Goal: Information Seeking & Learning: Learn about a topic

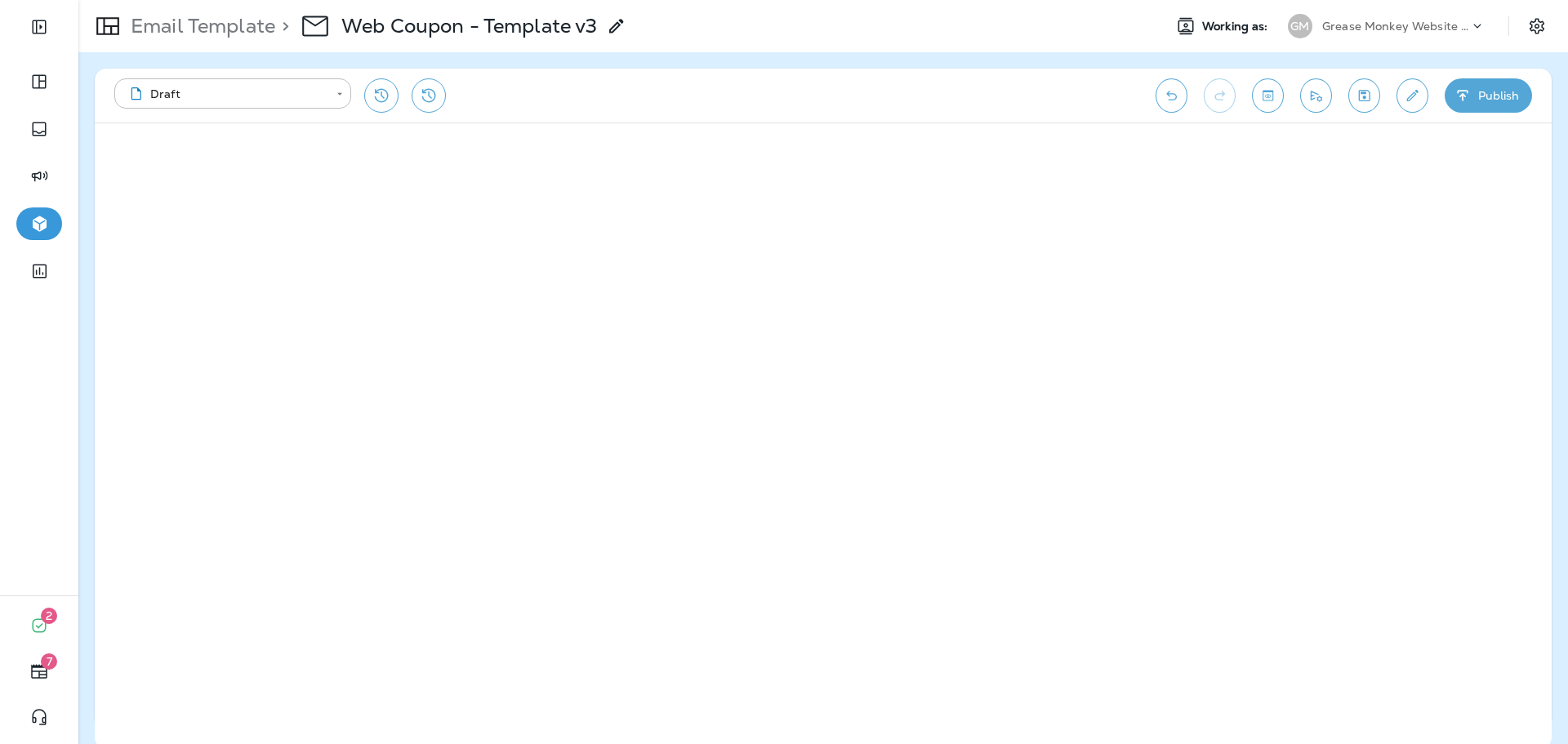
click at [1360, 29] on p "Grease Monkey Website Coupons" at bounding box center [1396, 26] width 147 height 13
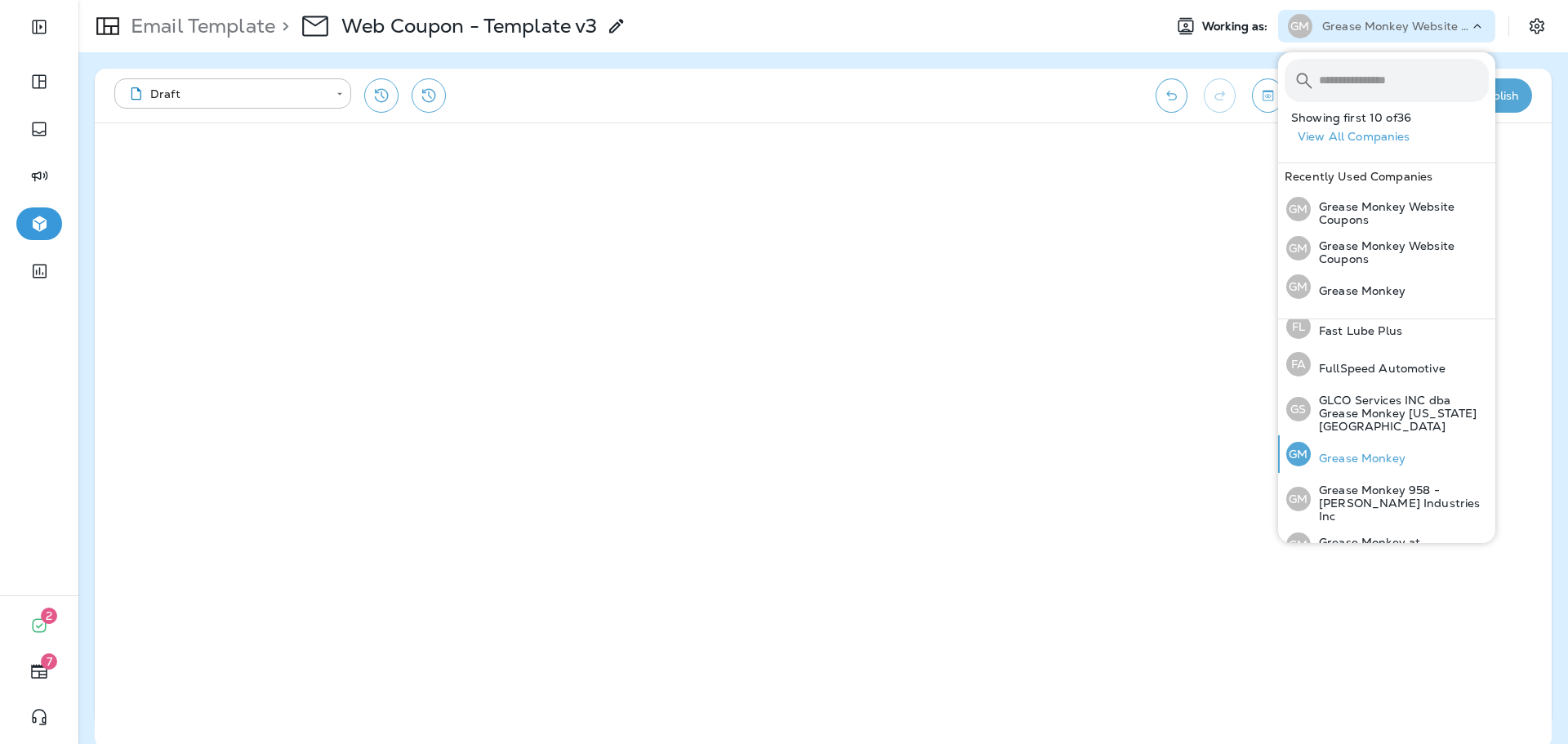
scroll to position [409, 0]
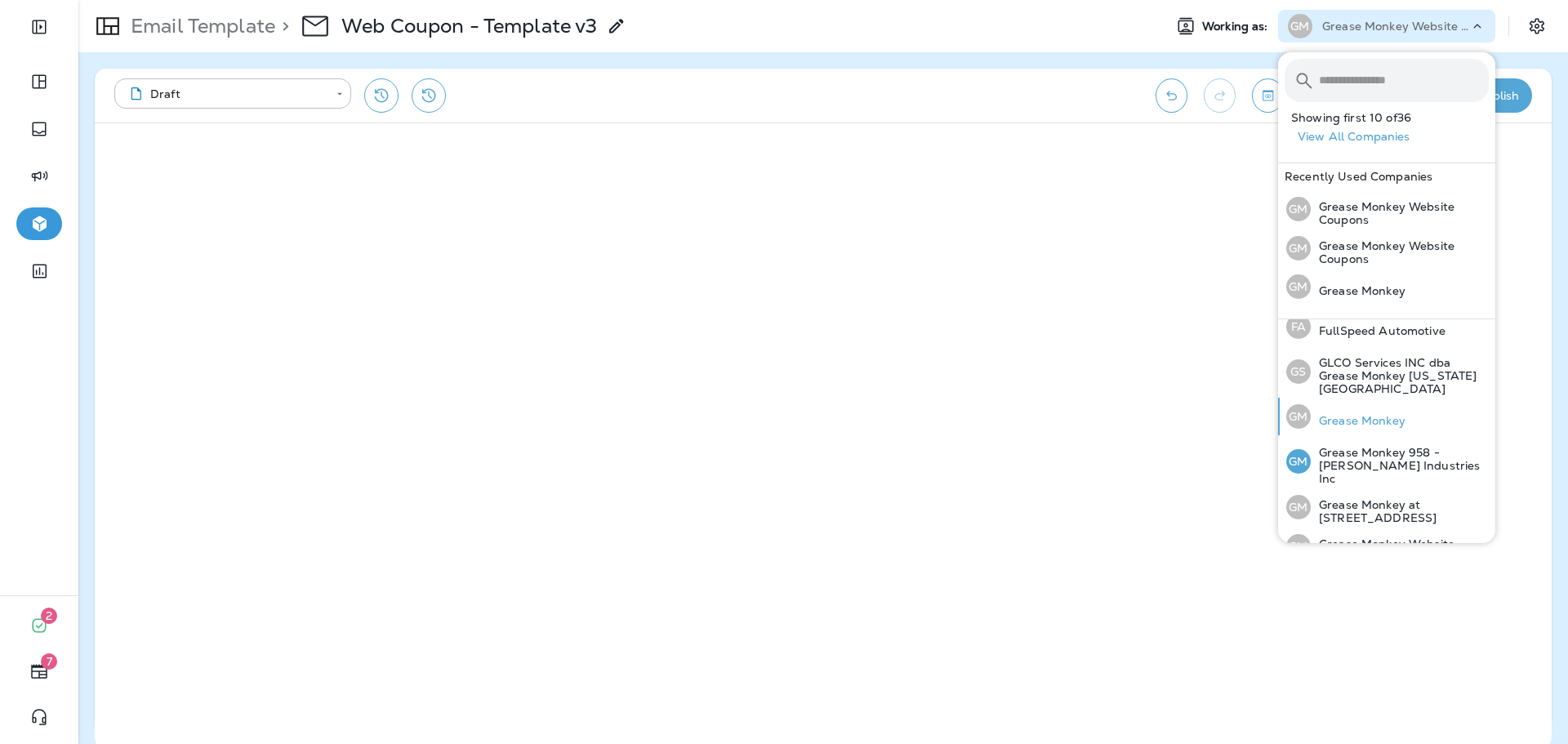
click at [1373, 414] on p "Grease Monkey" at bounding box center [1358, 420] width 95 height 13
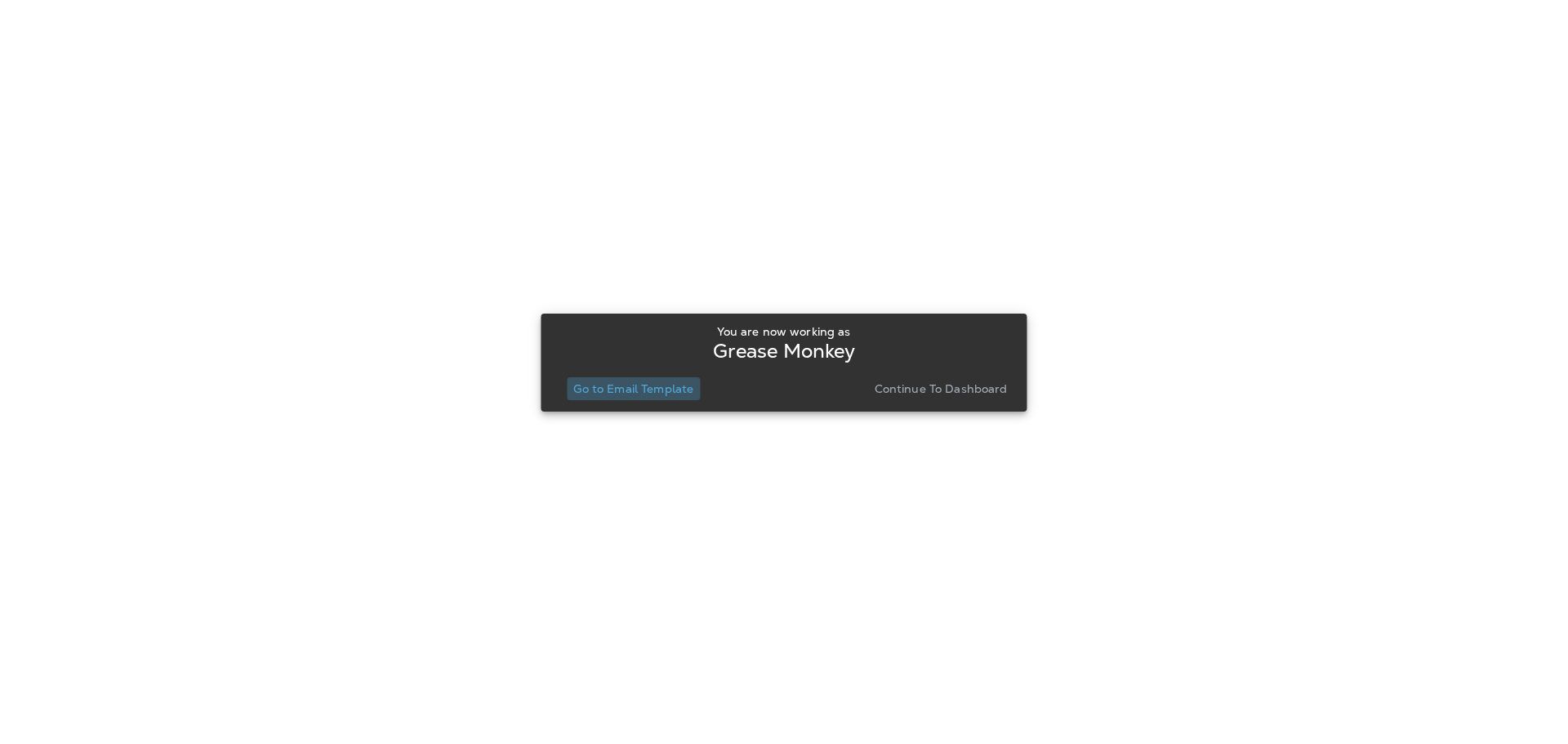
click at [642, 392] on p "Go to Email Template" at bounding box center [634, 389] width 120 height 13
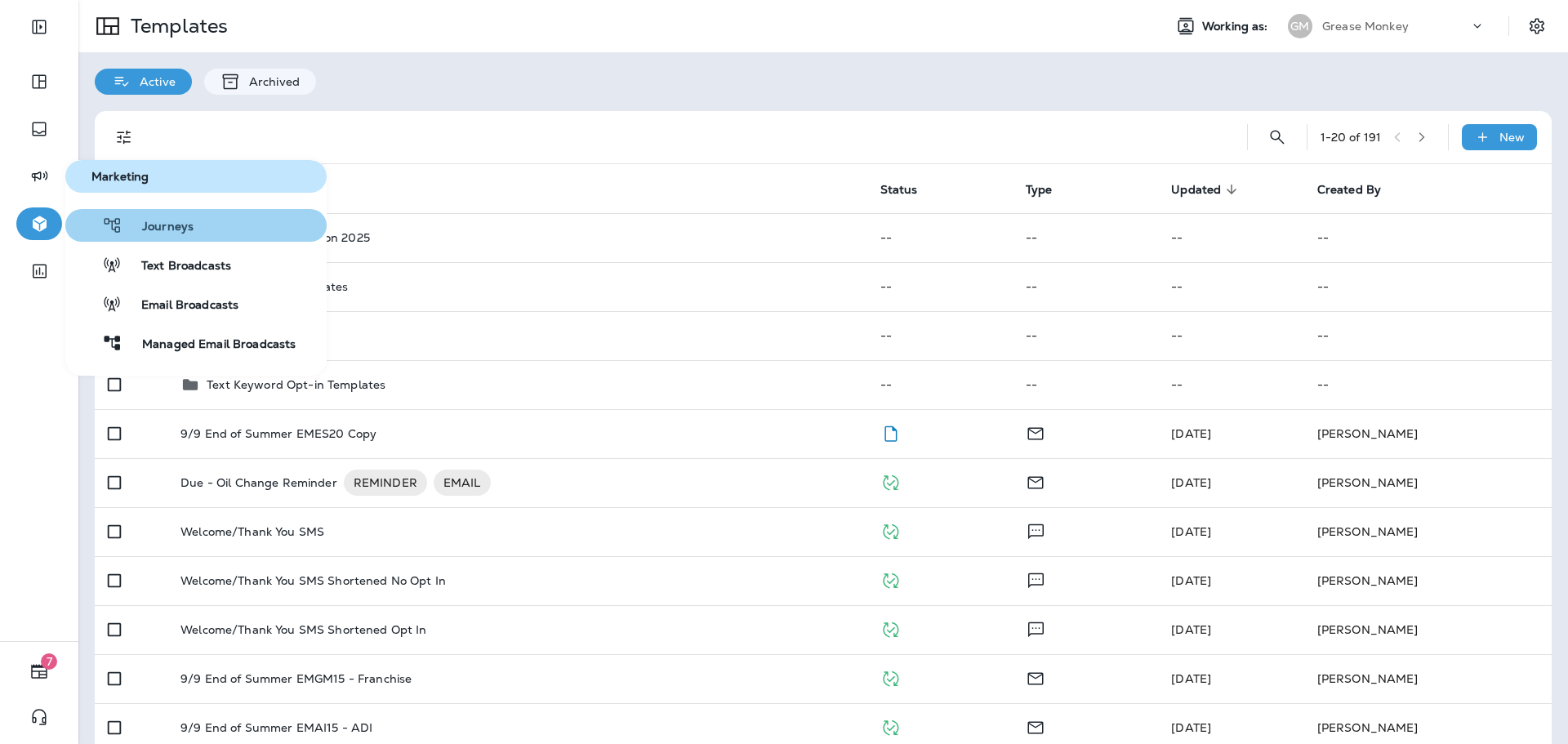
click at [178, 239] on button "Journeys" at bounding box center [196, 226] width 261 height 33
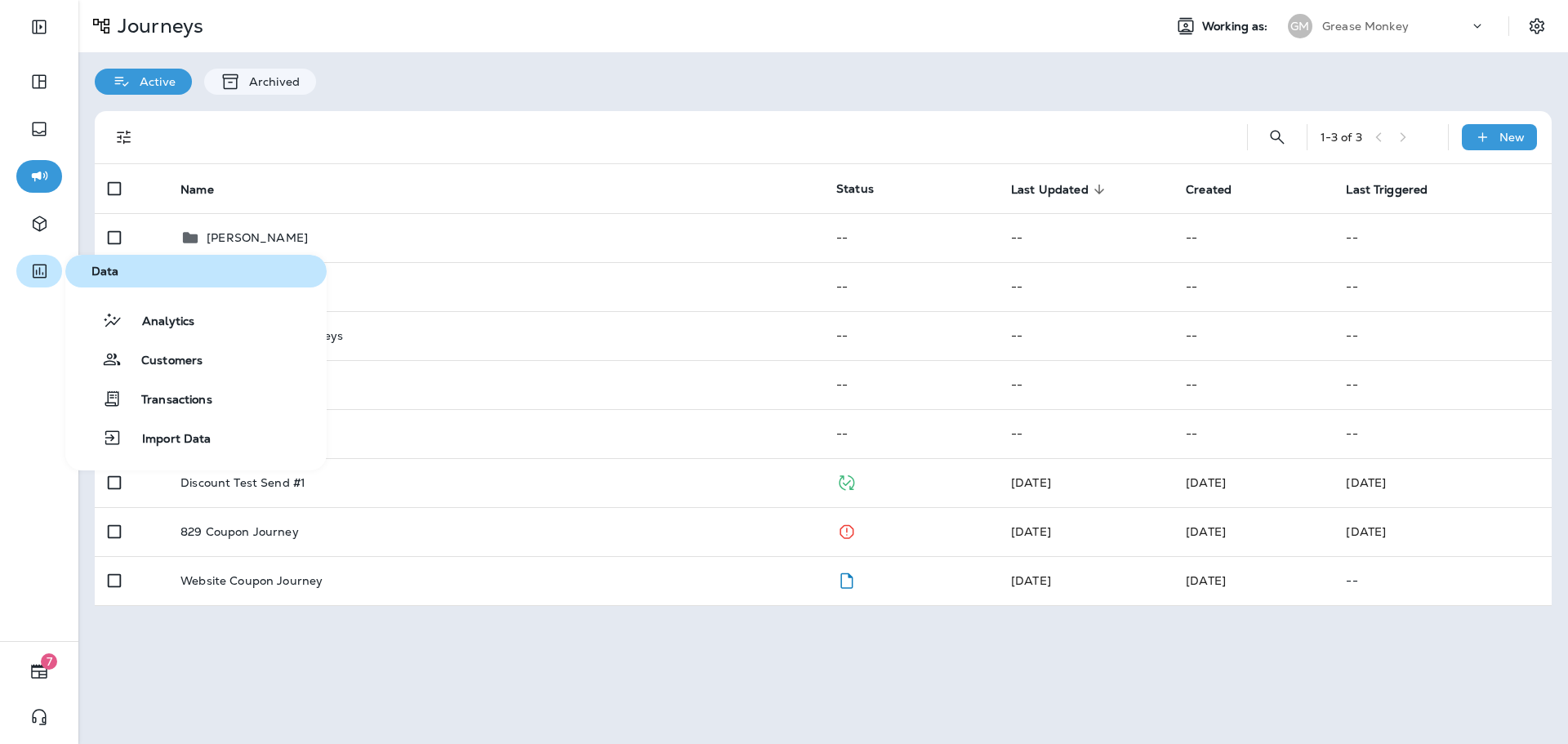
click at [39, 271] on icon "button" at bounding box center [39, 271] width 14 height 14
click at [148, 318] on span "Analytics" at bounding box center [158, 322] width 72 height 15
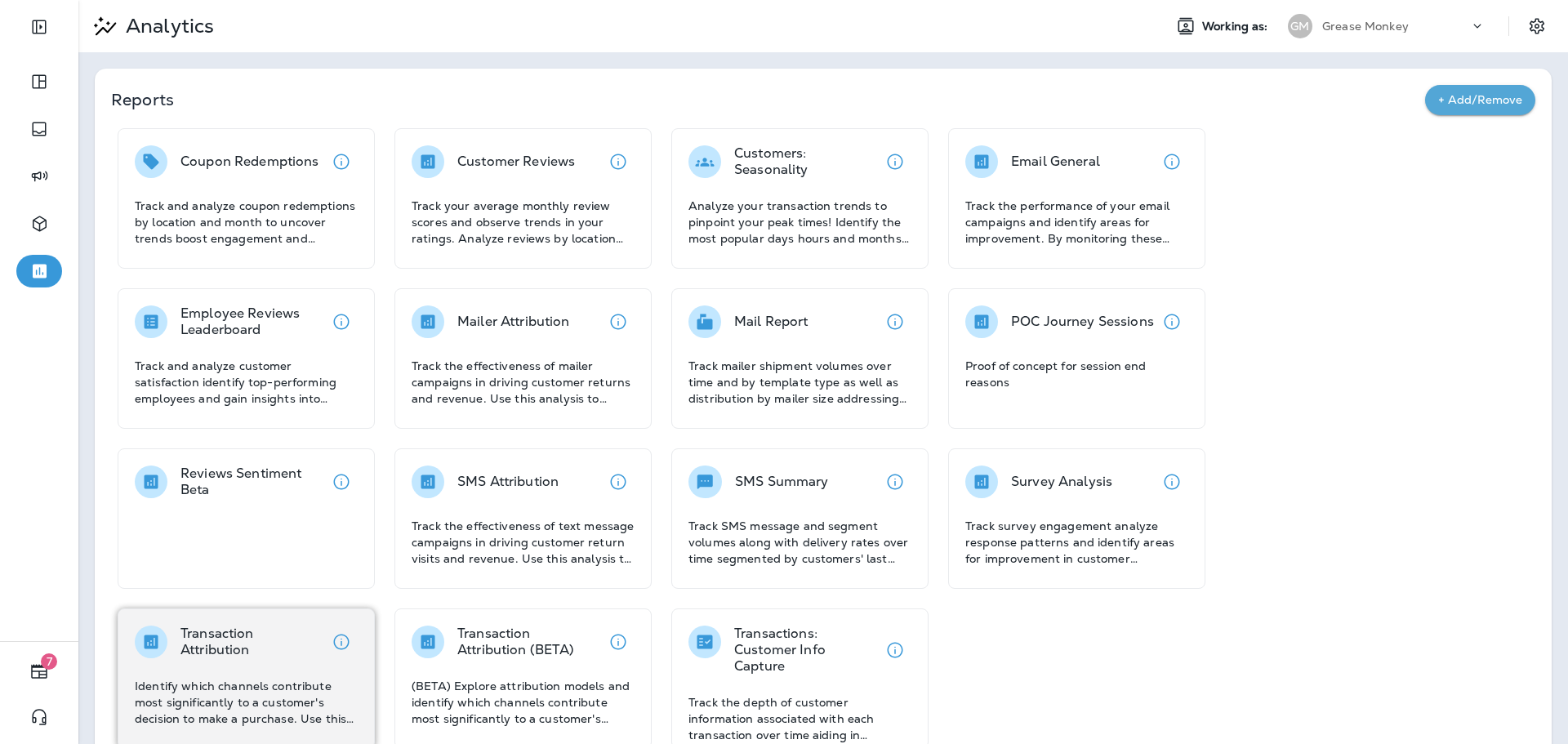
click at [276, 674] on div "Transaction Attribution Identify which channels contribute most significantly t…" at bounding box center [247, 676] width 223 height 101
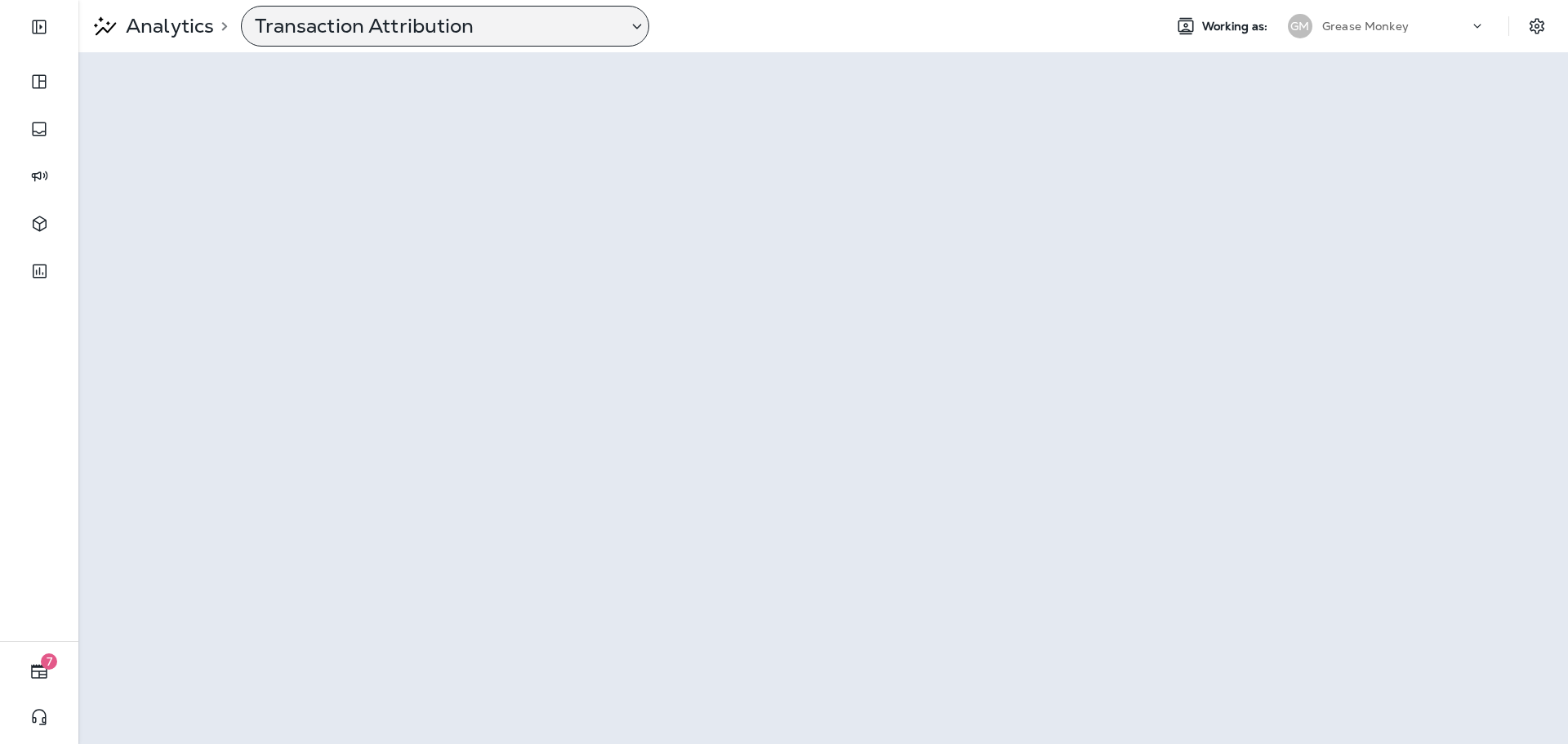
click at [339, 35] on p "Transaction Attribution" at bounding box center [434, 25] width 360 height 24
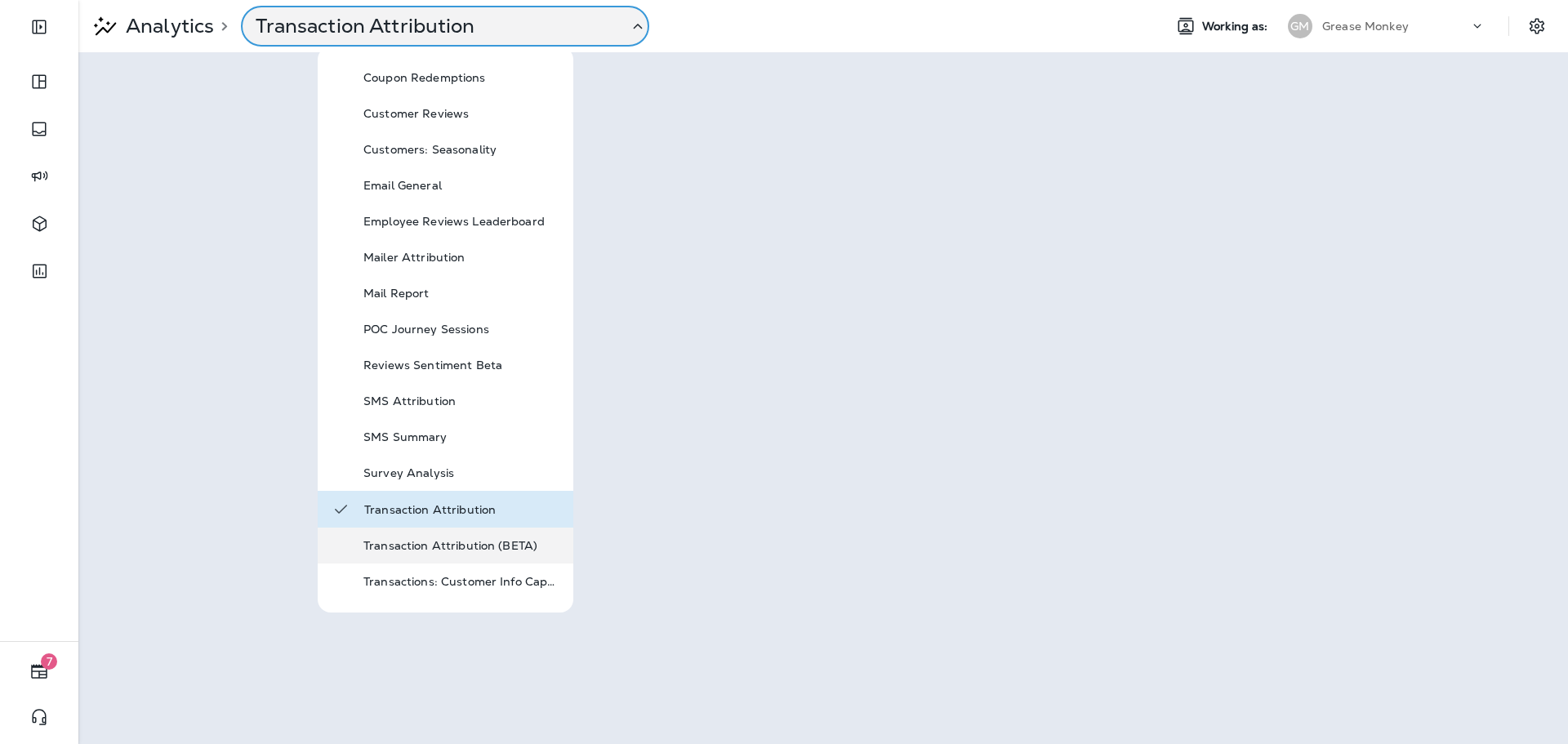
click at [442, 537] on div "Transaction Attribution (BETA)" at bounding box center [461, 546] width 196 height 20
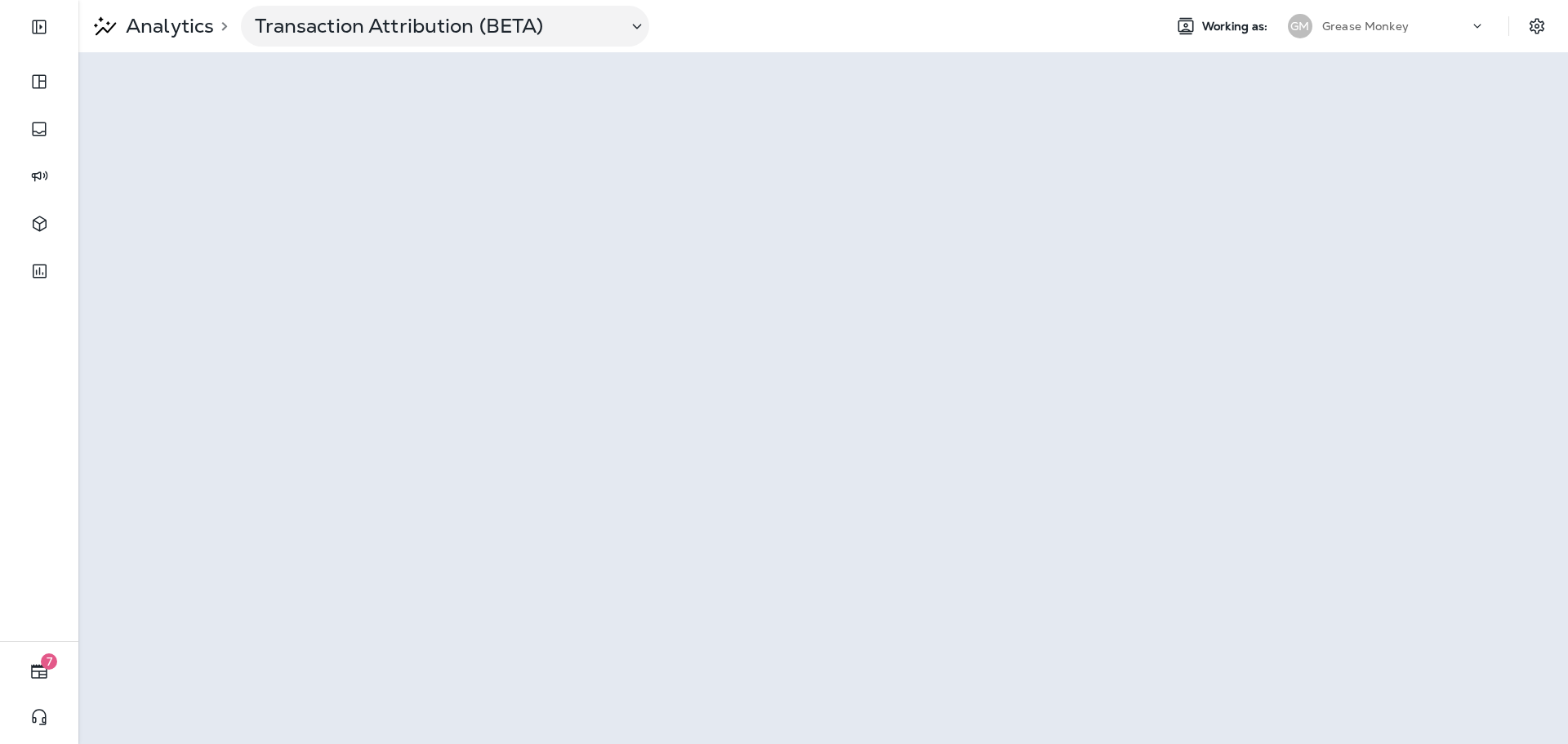
click at [1408, 24] on div "Grease Monkey" at bounding box center [1396, 25] width 147 height 24
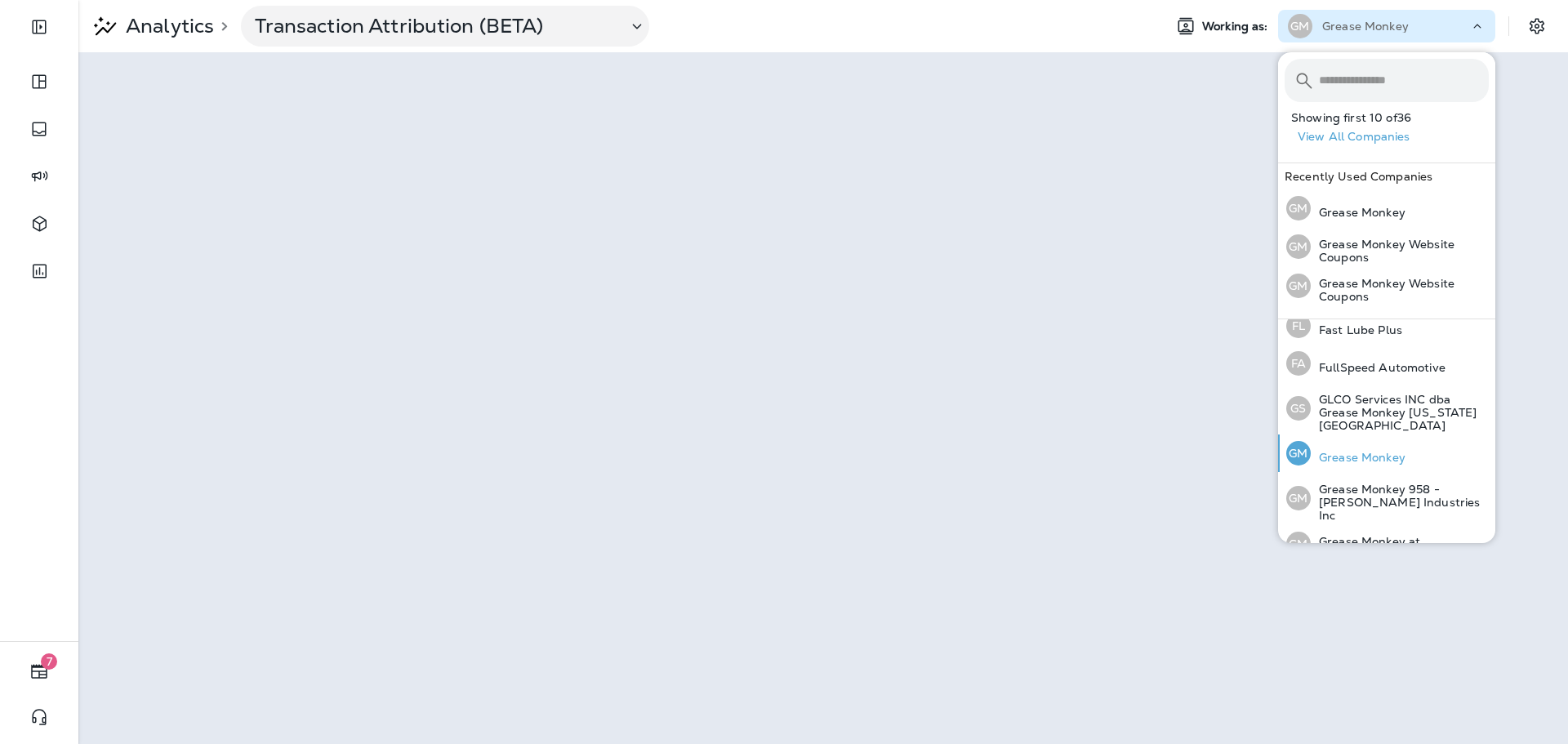
scroll to position [409, 0]
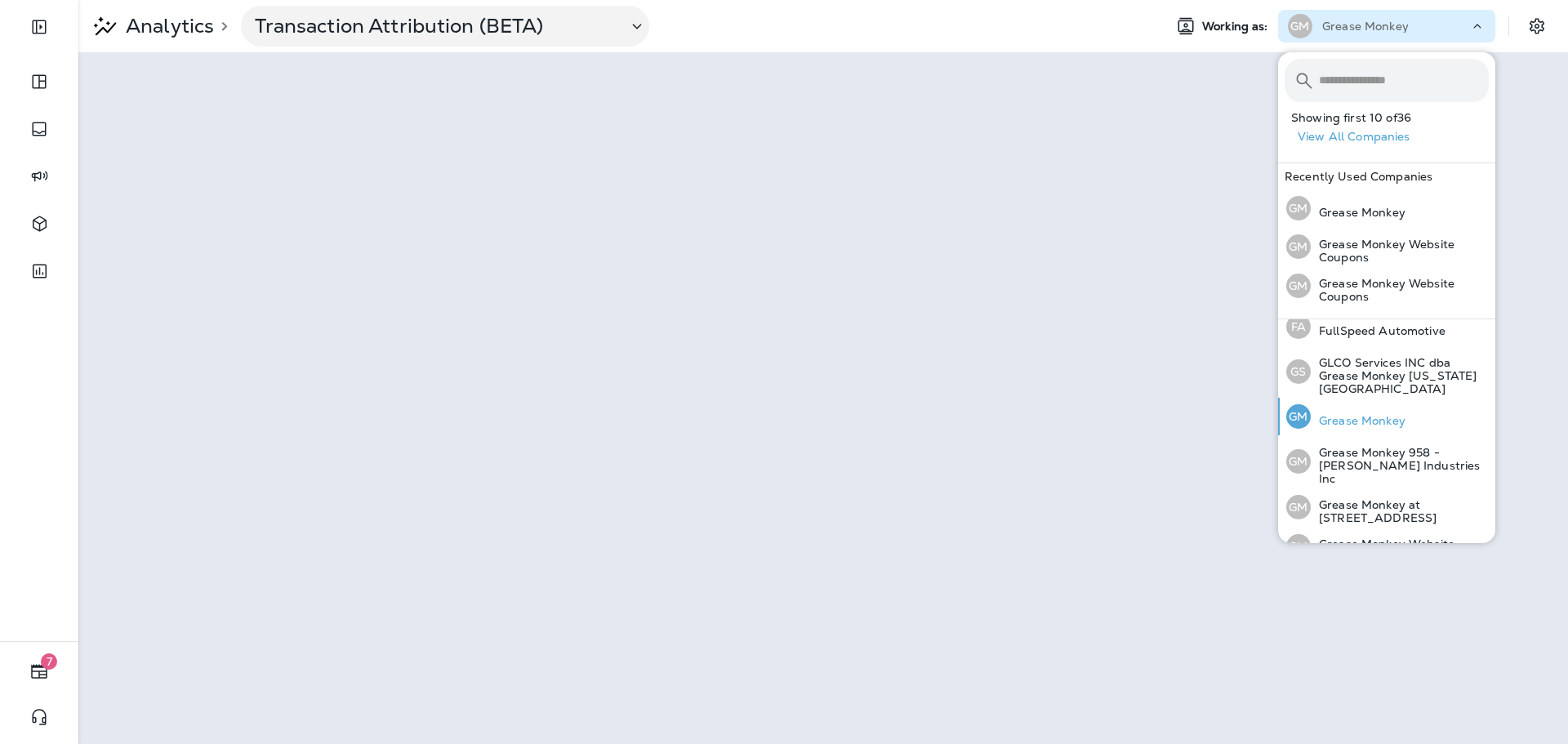
click at [1369, 414] on p "Grease Monkey" at bounding box center [1358, 420] width 95 height 13
